Goal: Navigation & Orientation: Understand site structure

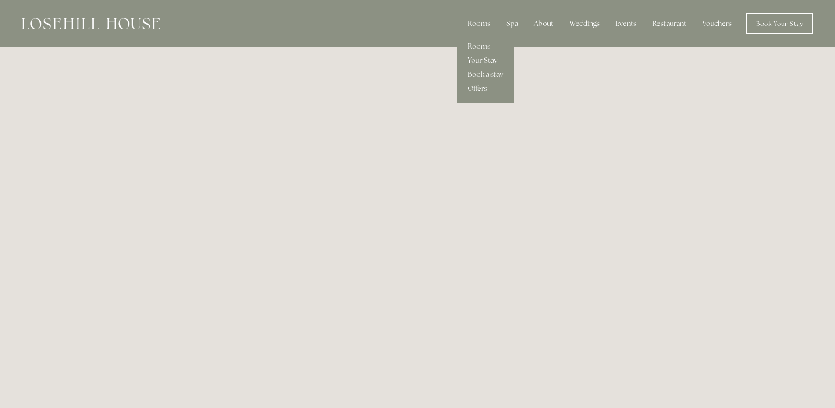
click at [478, 62] on link "Your Stay" at bounding box center [485, 60] width 57 height 14
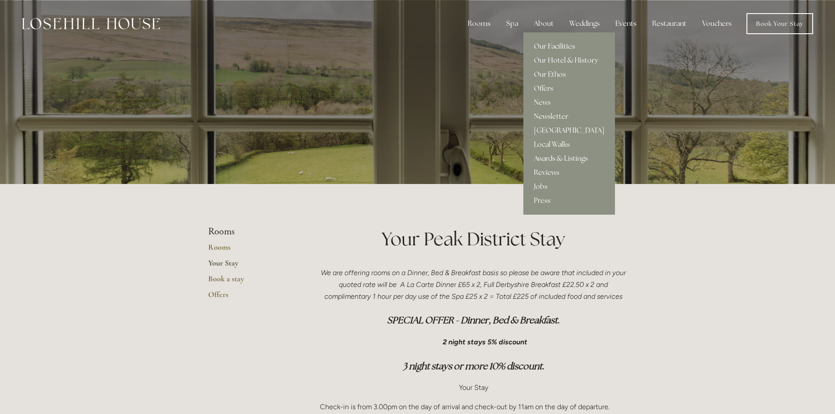
click at [546, 85] on link "Offers" at bounding box center [569, 89] width 92 height 14
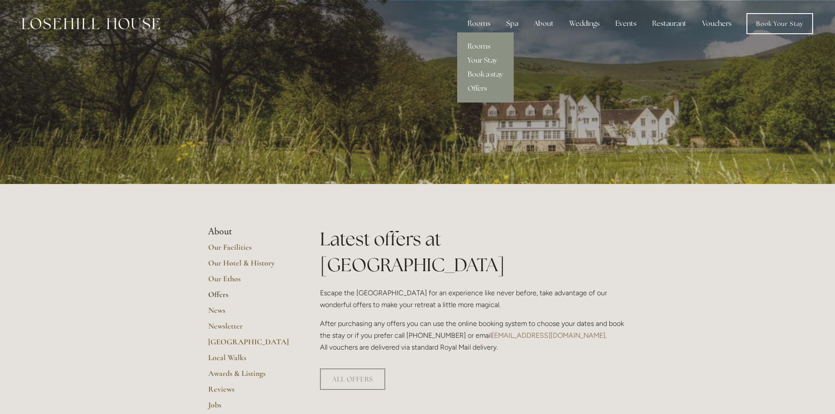
click at [480, 46] on link "Rooms" at bounding box center [485, 46] width 57 height 14
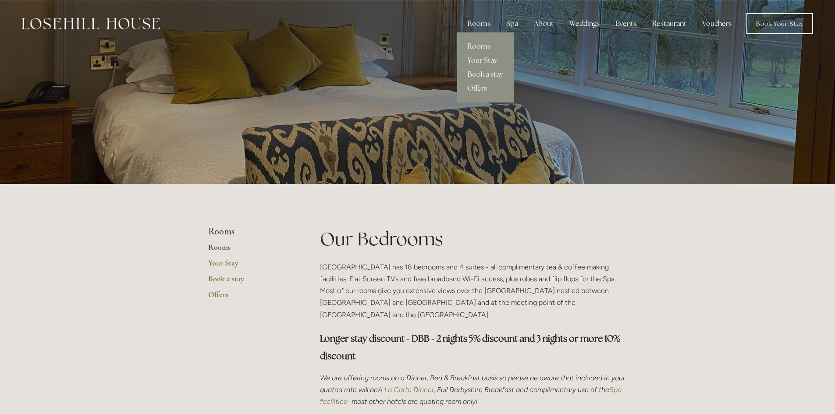
click at [476, 89] on link "Offers" at bounding box center [485, 89] width 57 height 14
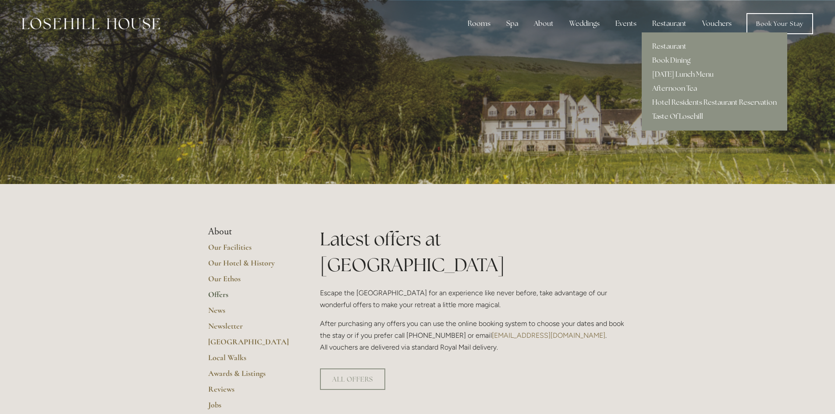
click at [667, 118] on link "Taste Of Losehill" at bounding box center [715, 117] width 146 height 14
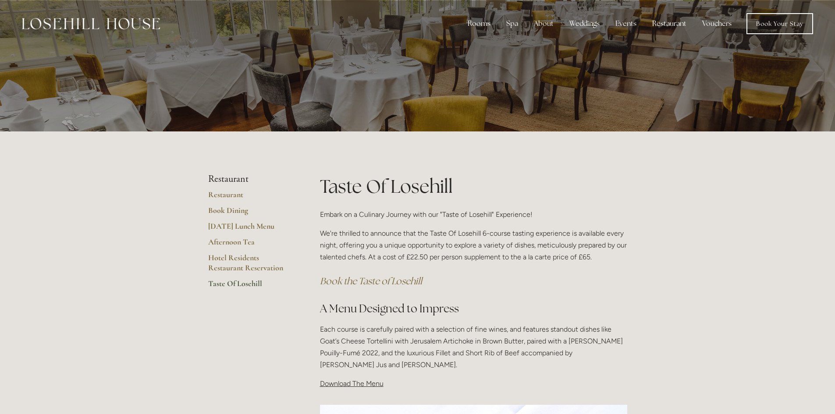
click at [714, 27] on link "Vouchers" at bounding box center [716, 24] width 43 height 18
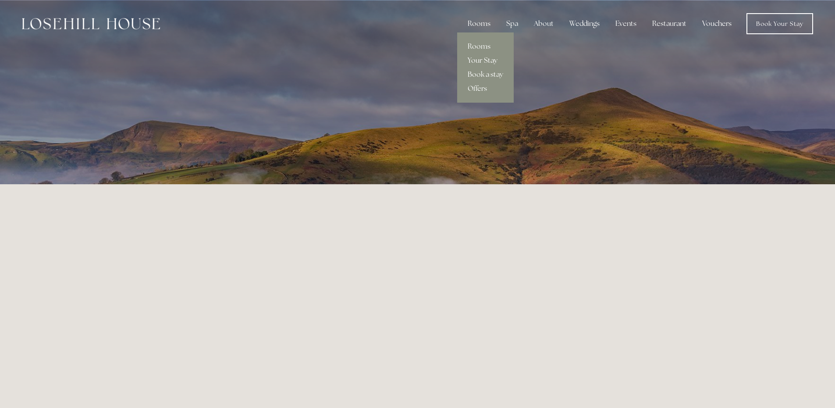
click at [476, 63] on link "Your Stay" at bounding box center [485, 60] width 57 height 14
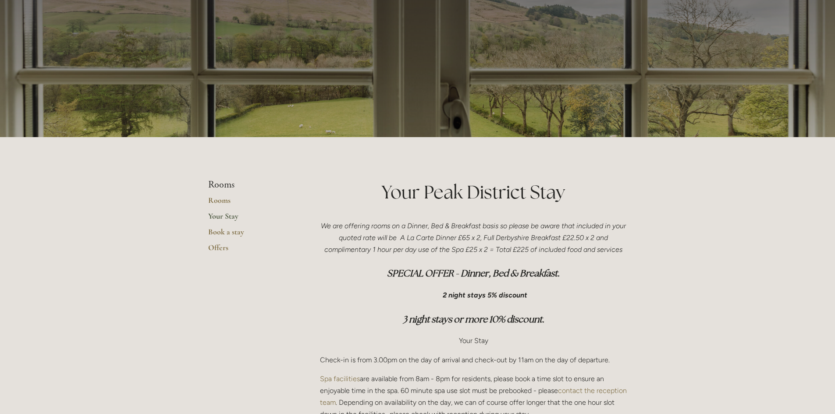
scroll to position [44, 0]
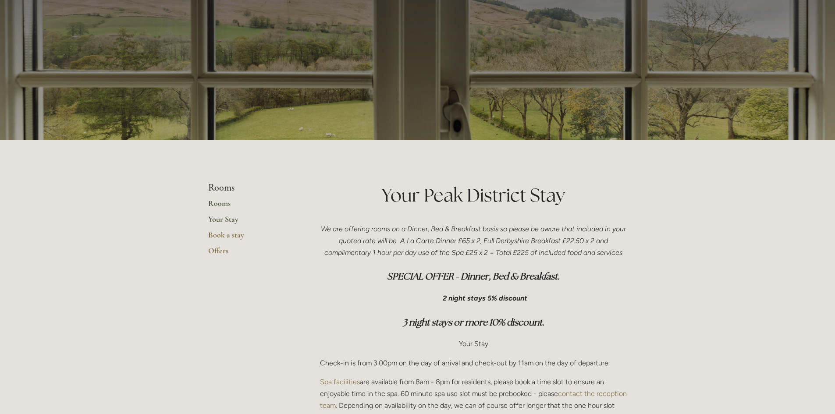
click at [223, 206] on link "Rooms" at bounding box center [250, 207] width 84 height 16
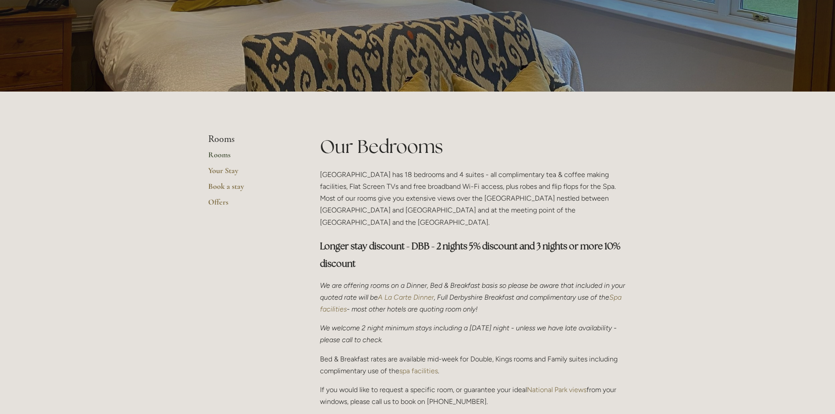
scroll to position [88, 0]
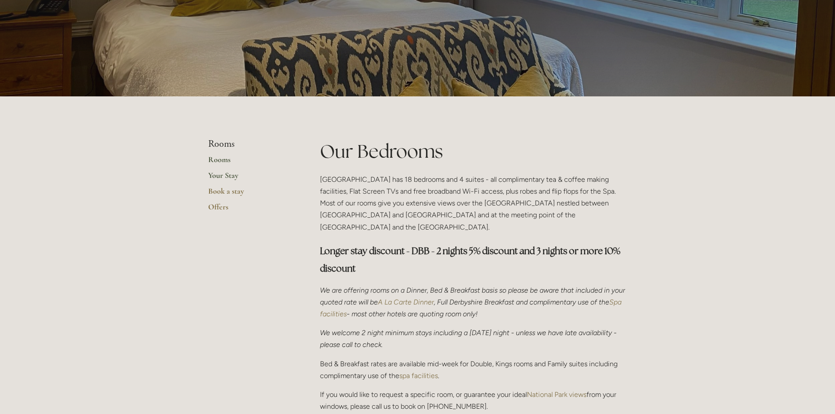
click at [227, 178] on link "Your Stay" at bounding box center [250, 179] width 84 height 16
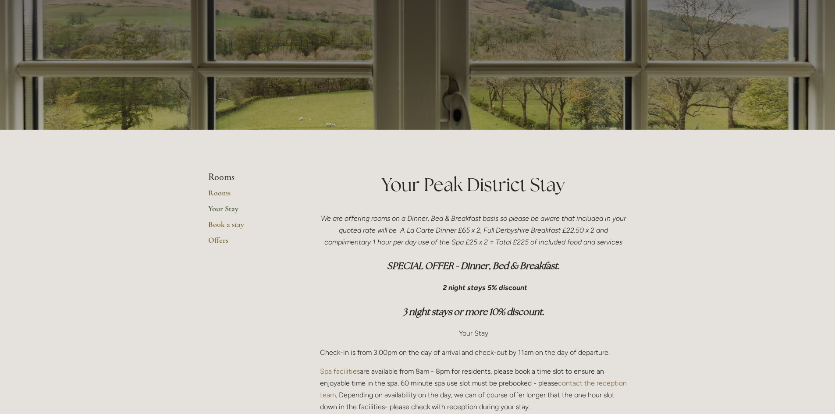
scroll to position [44, 0]
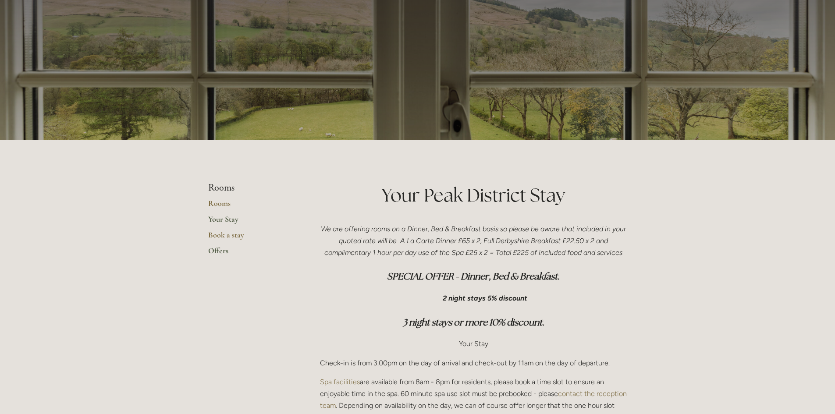
click at [217, 252] on link "Offers" at bounding box center [250, 254] width 84 height 16
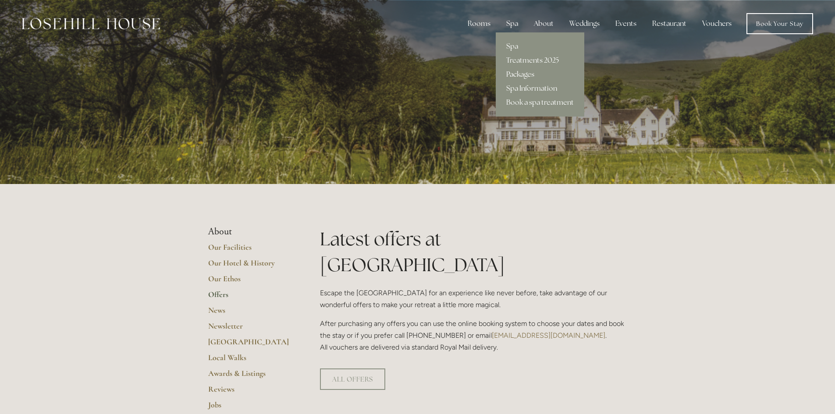
click at [516, 79] on link "Packages" at bounding box center [540, 74] width 89 height 14
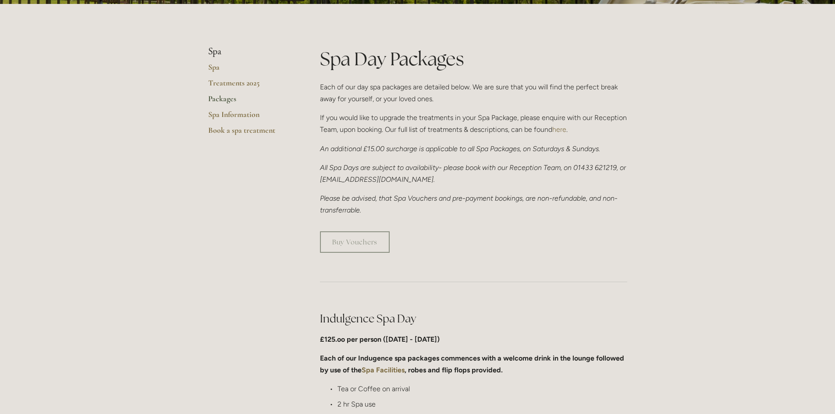
scroll to position [88, 0]
